Goal: Task Accomplishment & Management: Use online tool/utility

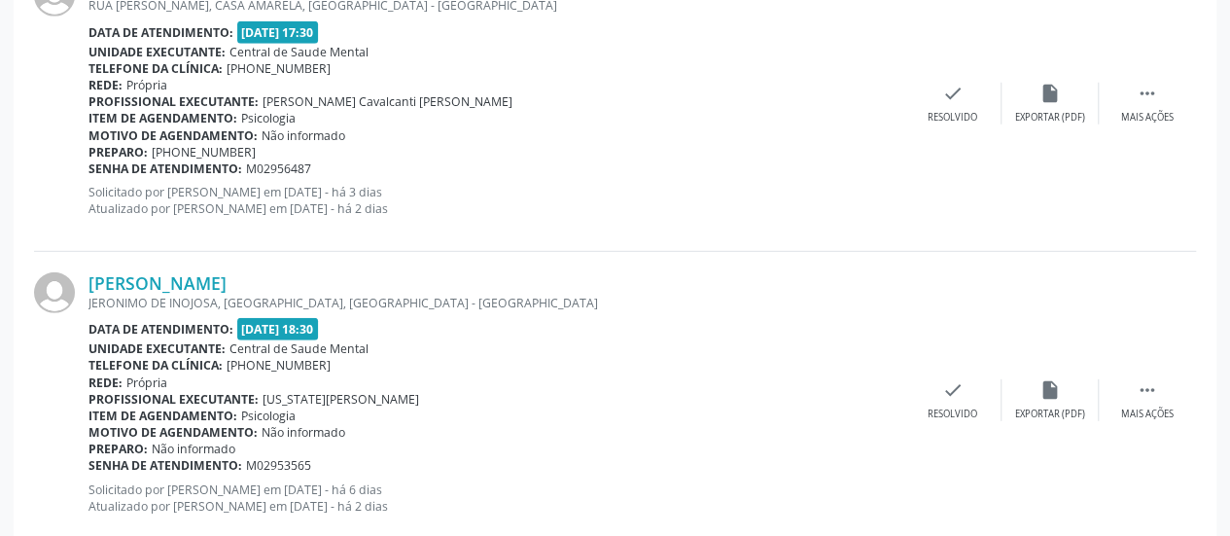
scroll to position [2803, 0]
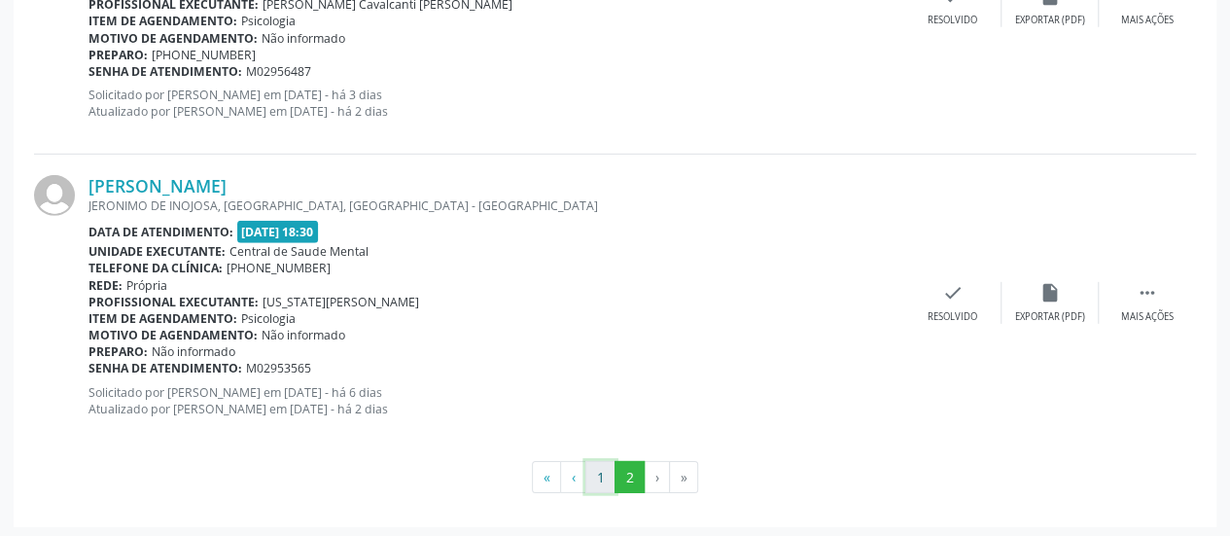
click at [587, 468] on button "1" at bounding box center [600, 477] width 30 height 33
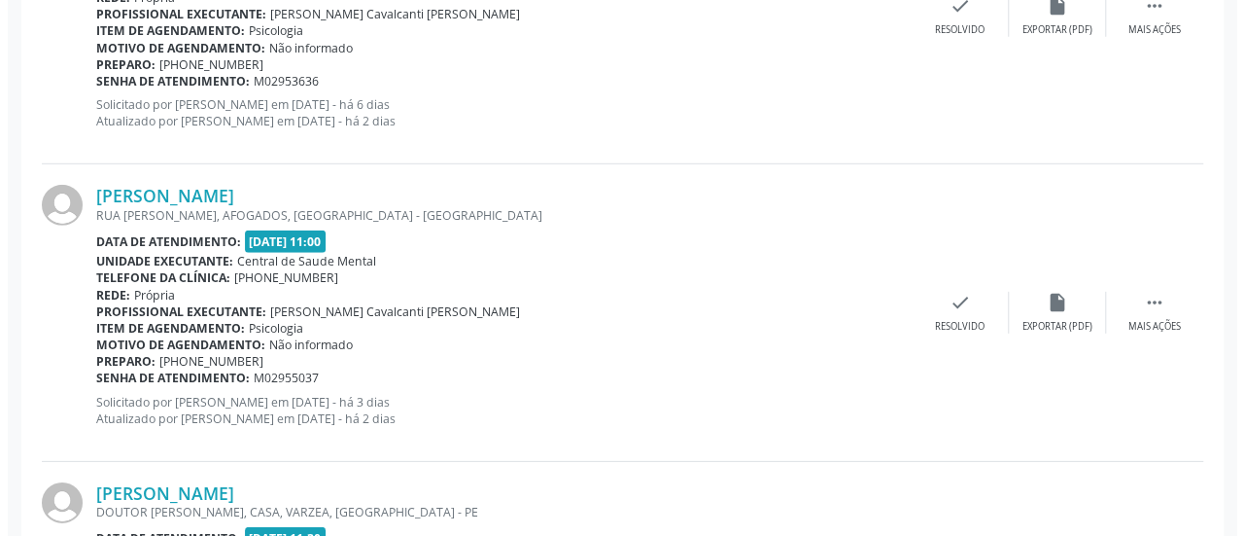
scroll to position [2828, 0]
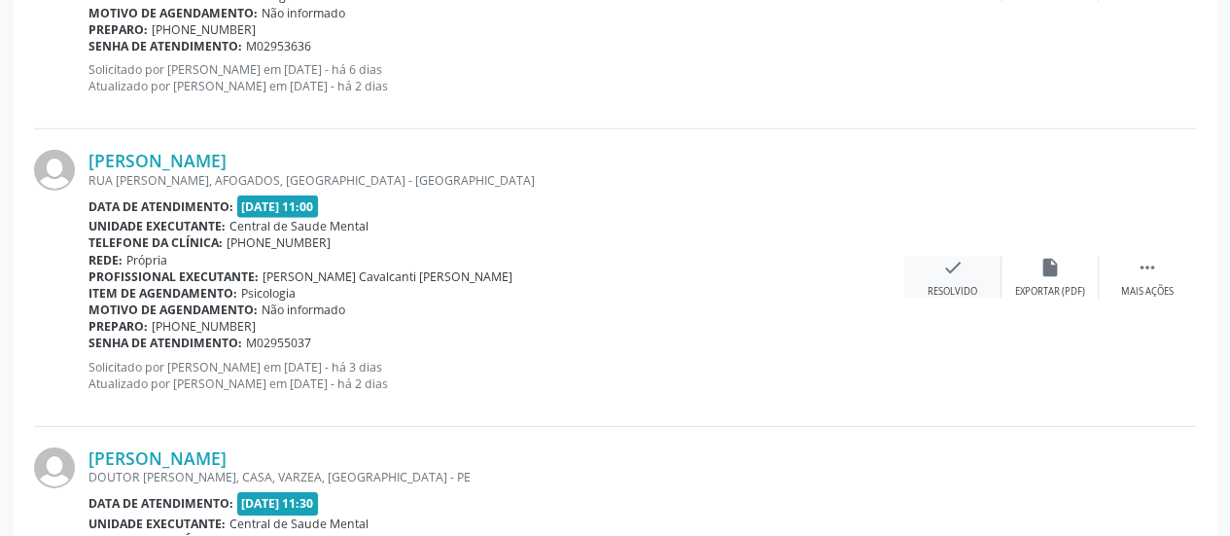
click at [951, 266] on icon "check" at bounding box center [952, 267] width 21 height 21
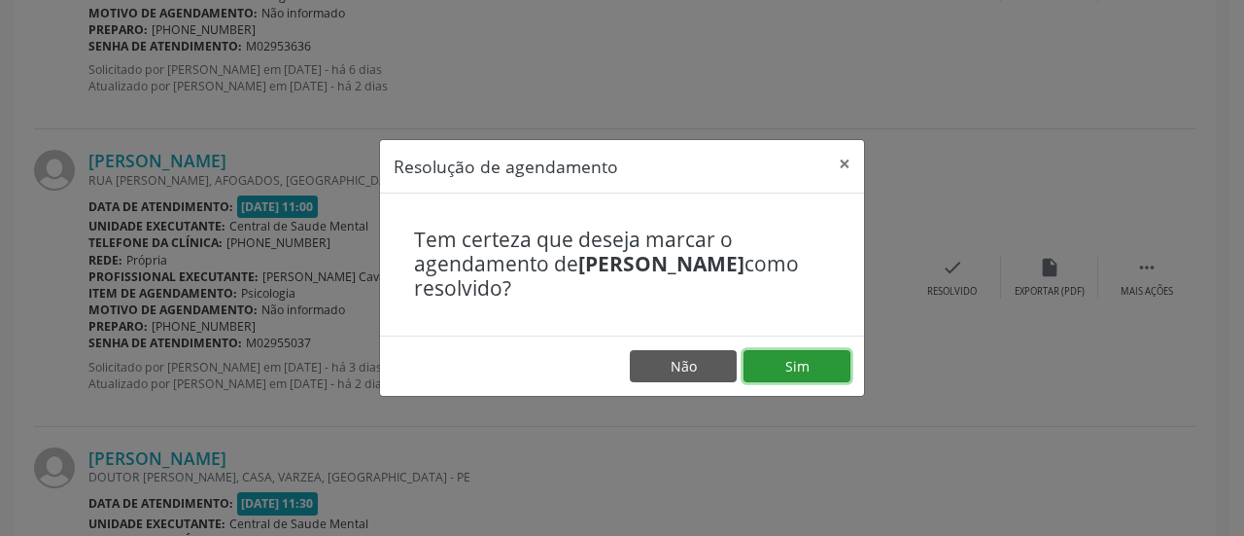
click at [796, 372] on button "Sim" at bounding box center [797, 366] width 107 height 33
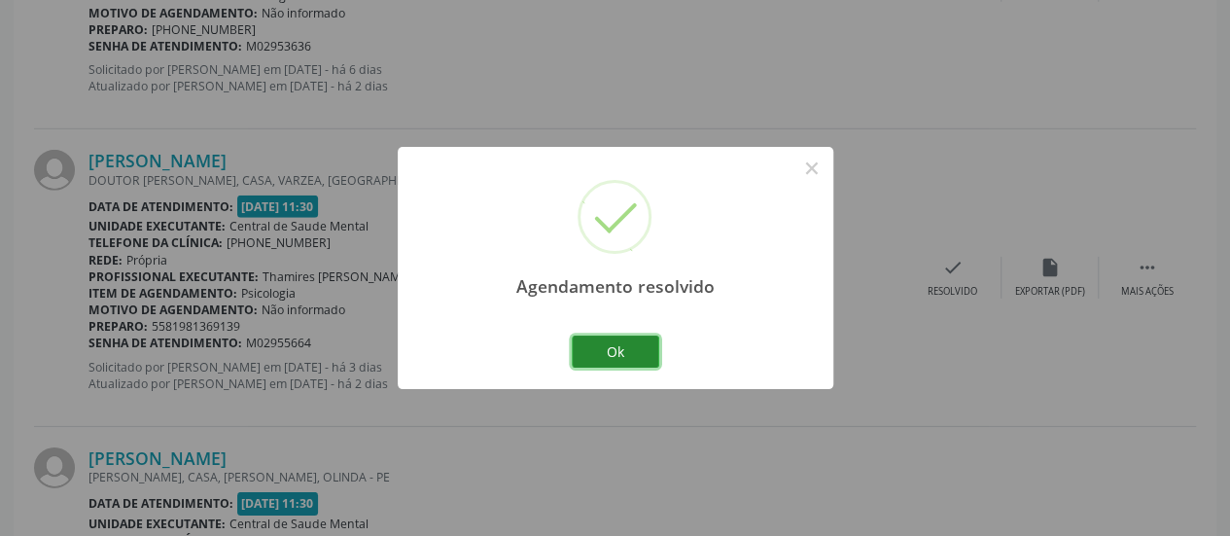
click at [642, 349] on button "Ok" at bounding box center [615, 351] width 87 height 33
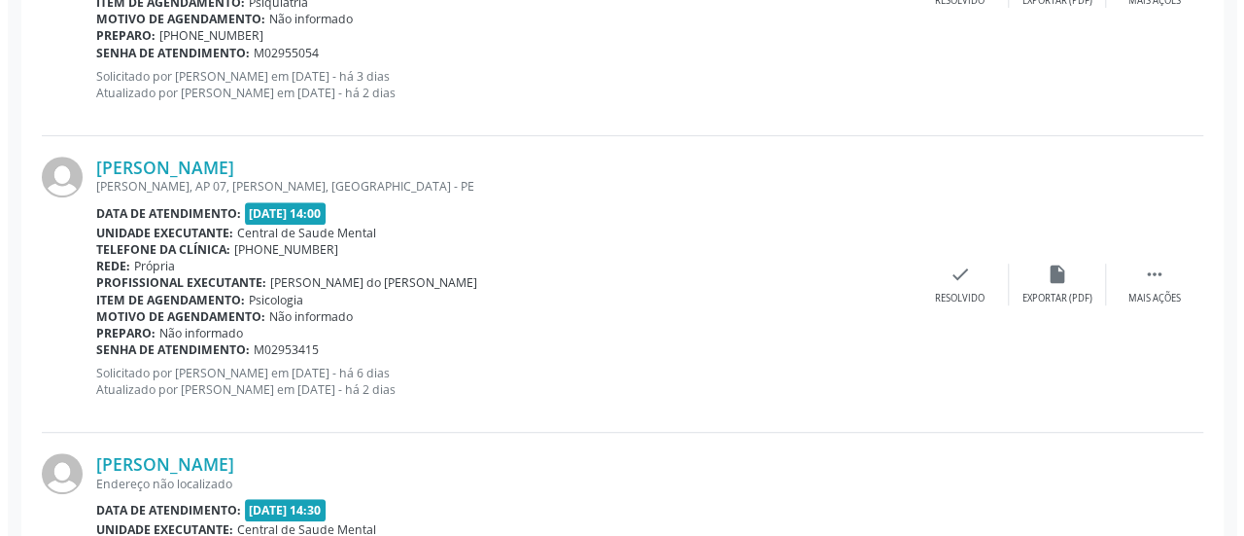
scroll to position [4092, 0]
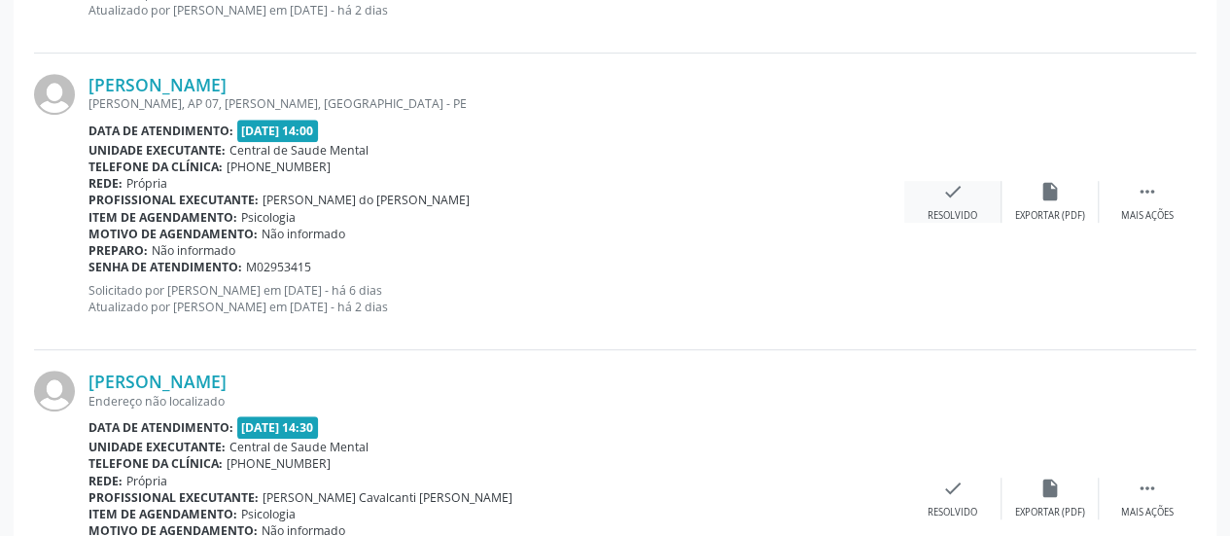
click at [936, 191] on div "check Resolvido" at bounding box center [952, 202] width 97 height 42
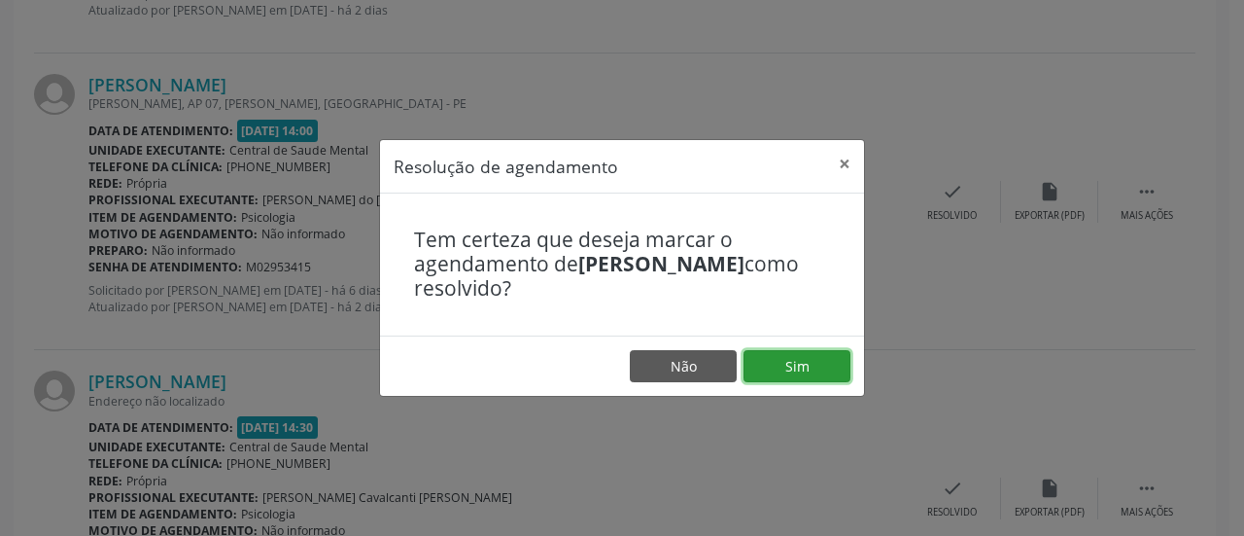
click at [786, 363] on button "Sim" at bounding box center [797, 366] width 107 height 33
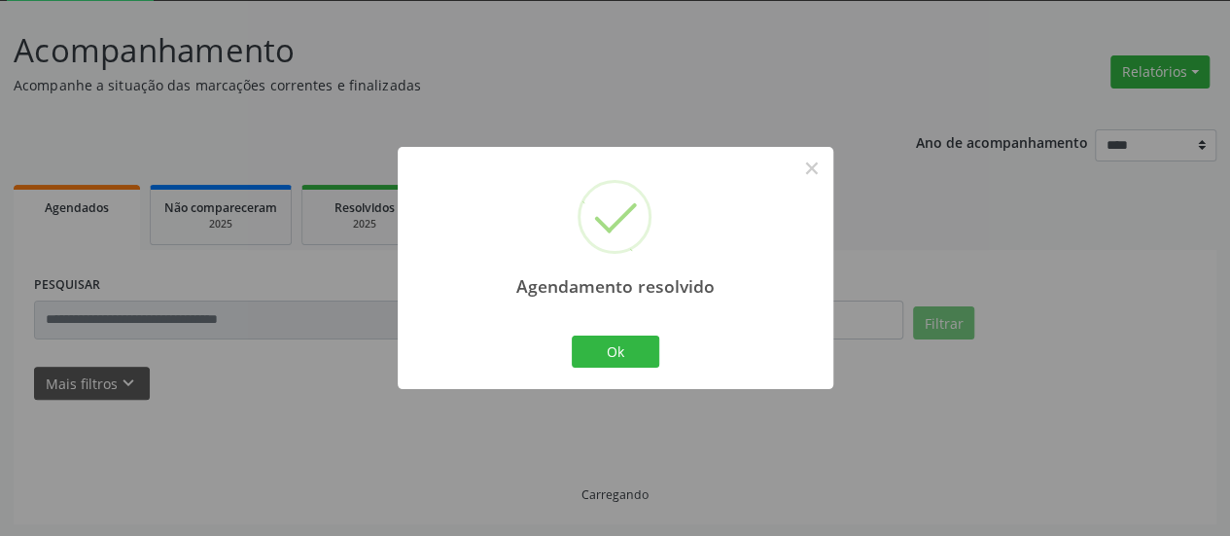
scroll to position [126, 0]
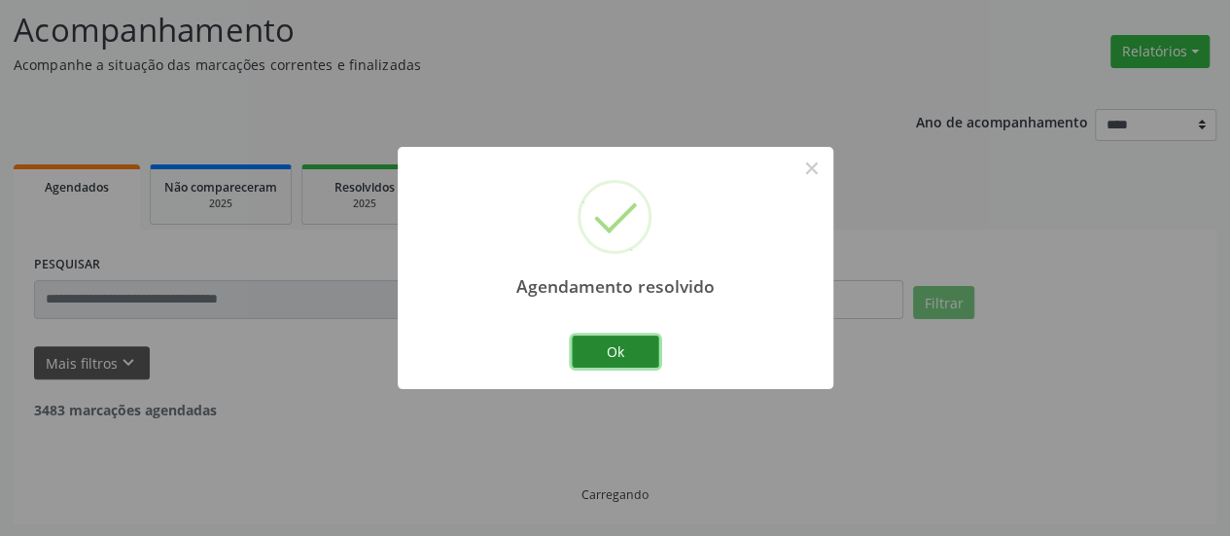
click at [628, 351] on button "Ok" at bounding box center [615, 351] width 87 height 33
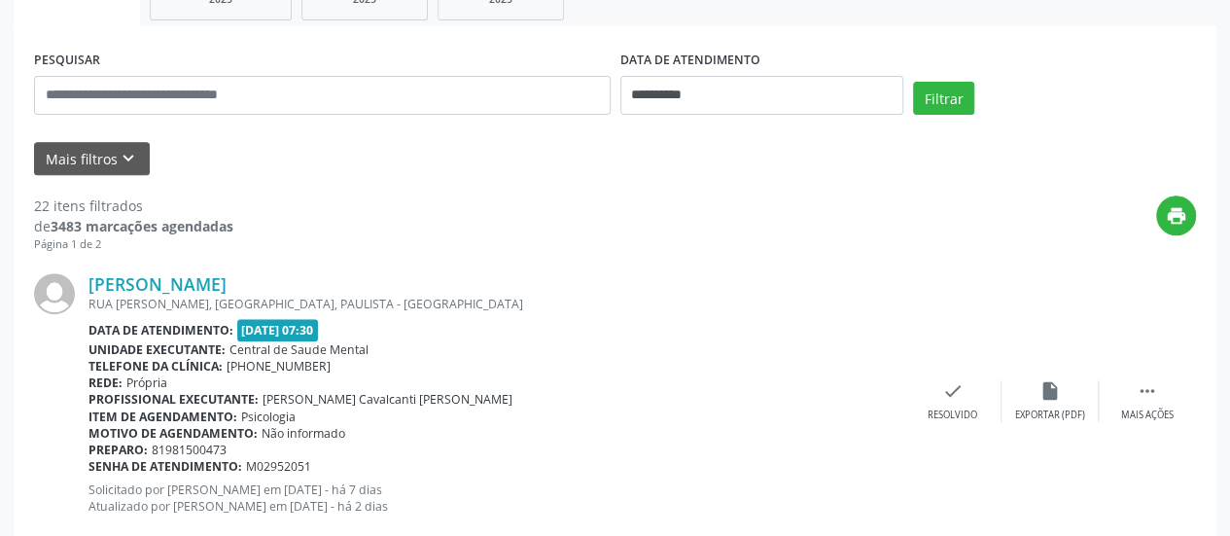
scroll to position [224, 0]
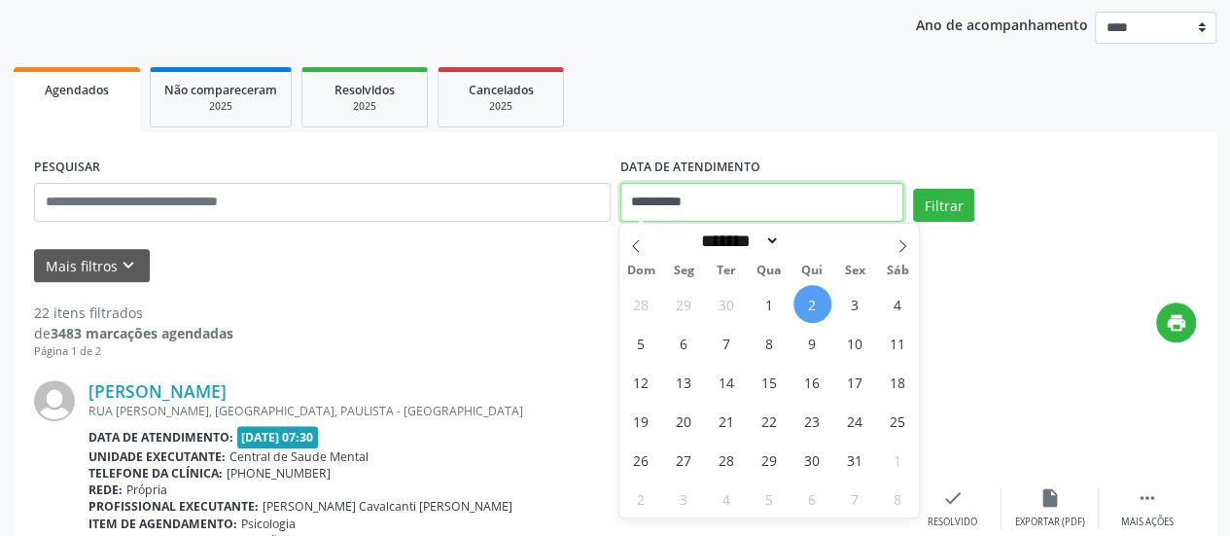
click at [676, 213] on input "**********" at bounding box center [761, 202] width 283 height 39
click at [737, 333] on span "7" at bounding box center [727, 343] width 38 height 38
type input "**********"
click at [737, 333] on span "7" at bounding box center [727, 343] width 38 height 38
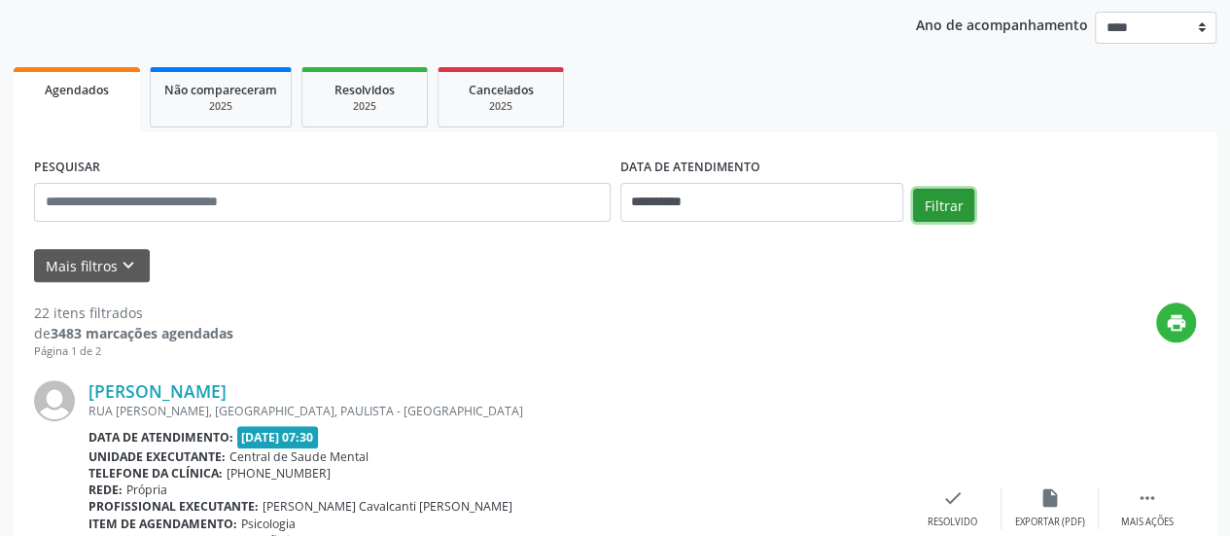
click at [926, 201] on button "Filtrar" at bounding box center [943, 205] width 61 height 33
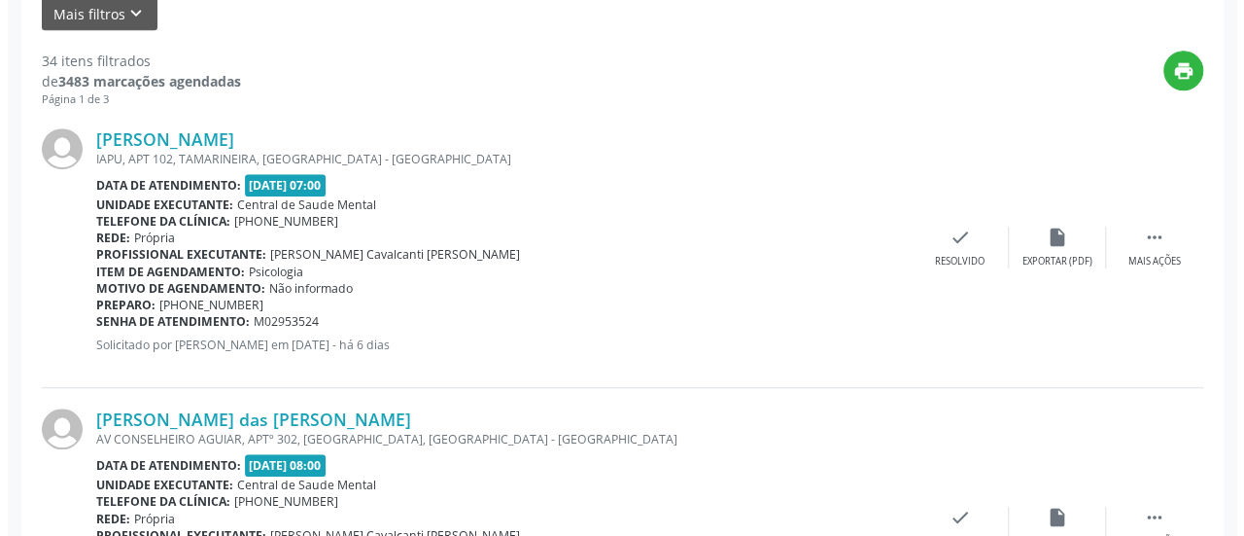
scroll to position [515, 0]
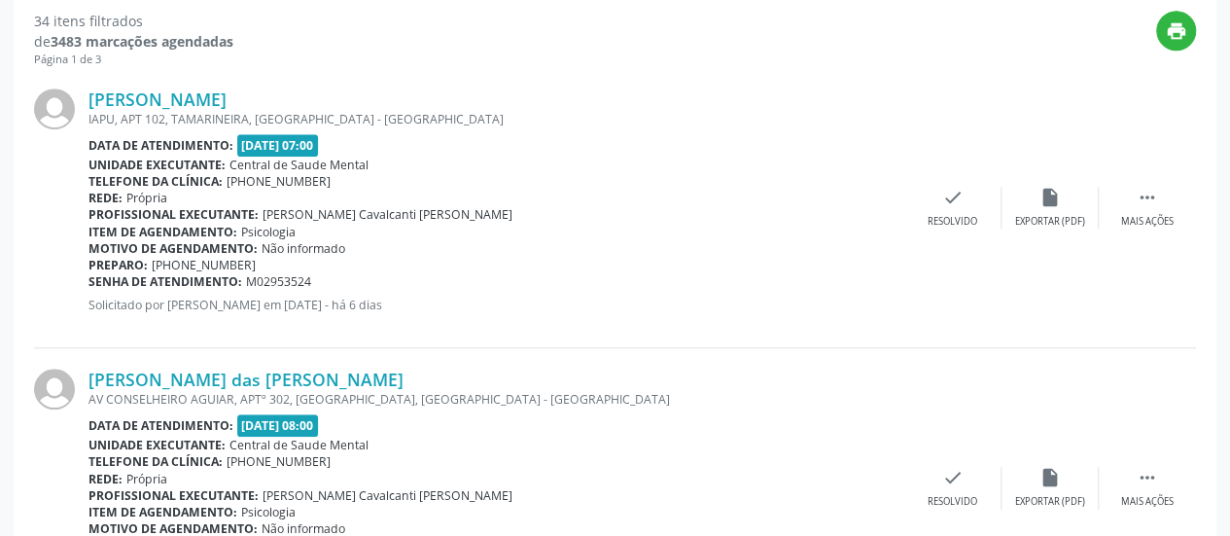
click at [195, 111] on div "IAPU, APT 102, TAMARINEIRA, [GEOGRAPHIC_DATA] - [GEOGRAPHIC_DATA]" at bounding box center [495, 119] width 815 height 17
click at [198, 96] on link "[PERSON_NAME]" at bounding box center [157, 98] width 138 height 21
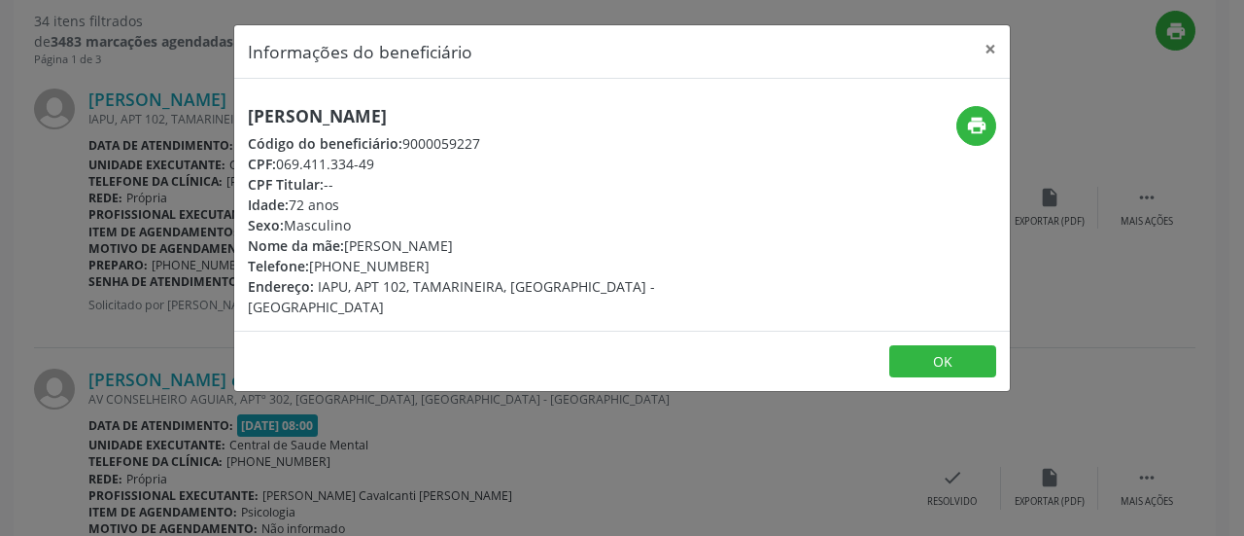
drag, startPoint x: 414, startPoint y: 261, endPoint x: 310, endPoint y: 260, distance: 104.0
click at [310, 260] on div "Telefone: [PHONE_NUMBER]" at bounding box center [493, 266] width 490 height 20
copy div "[PHONE_NUMBER]"
